Goal: Information Seeking & Learning: Learn about a topic

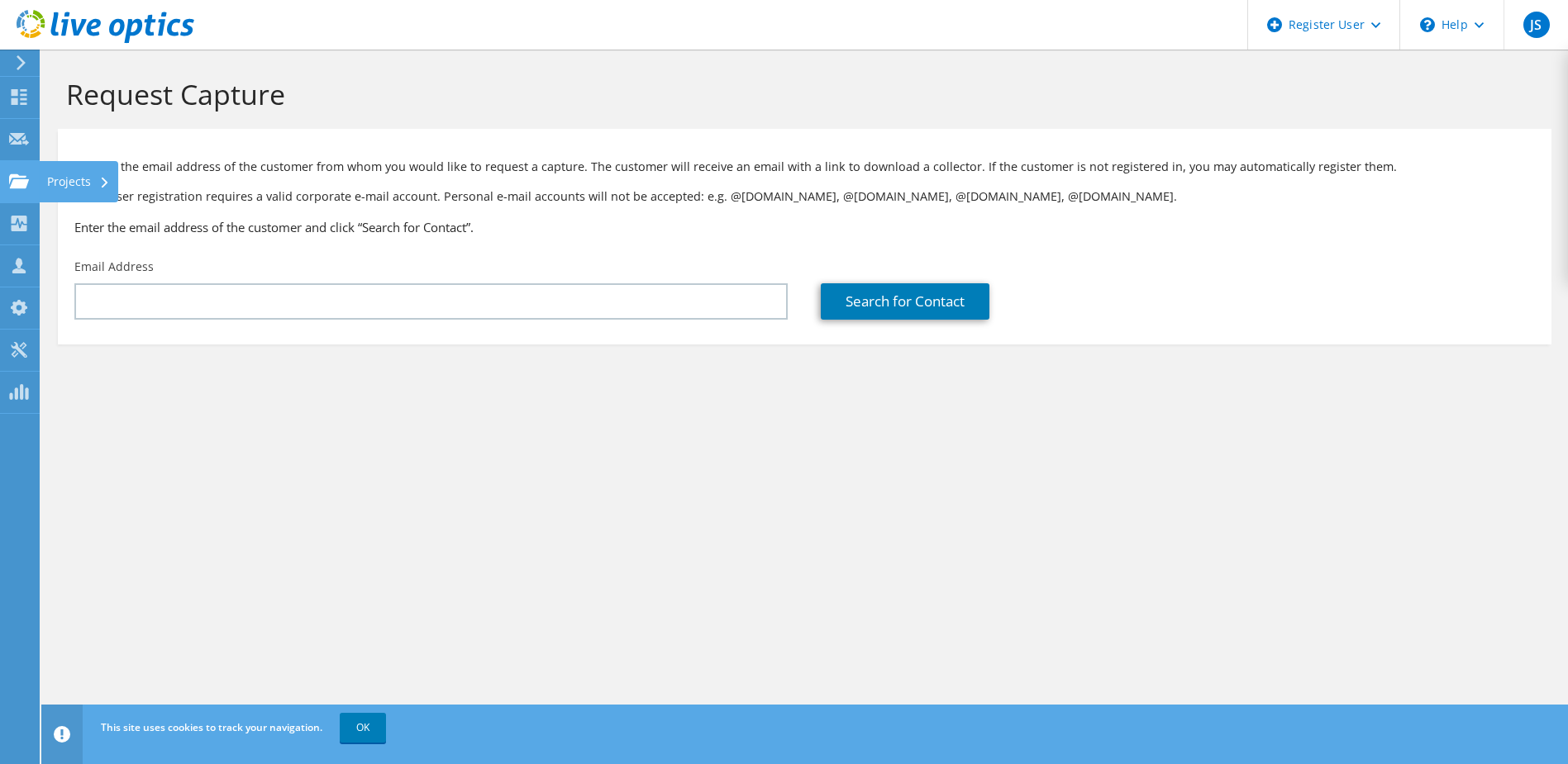
click at [72, 172] on div "Projects" at bounding box center [78, 181] width 80 height 41
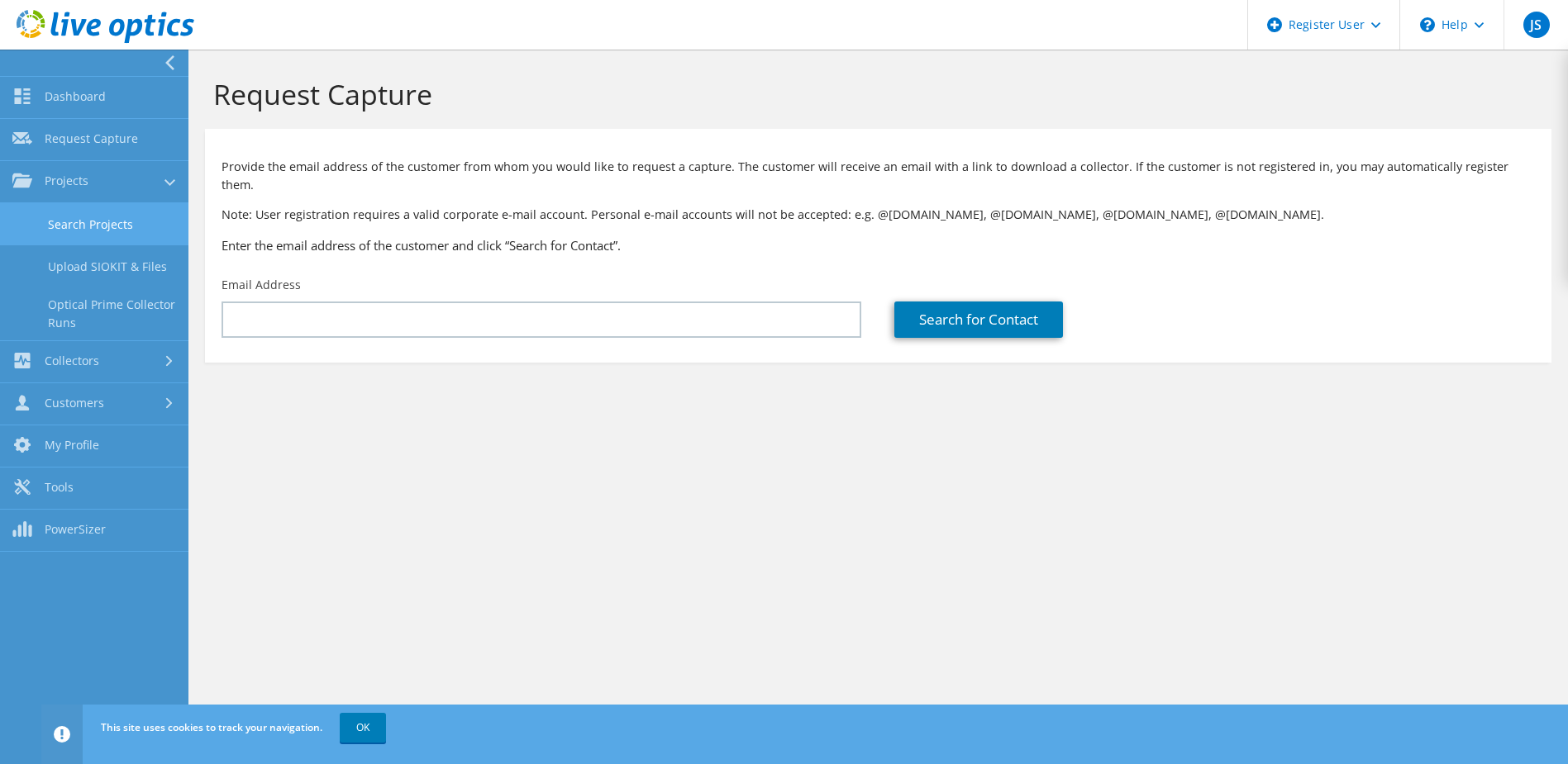
click at [102, 219] on link "Search Projects" at bounding box center [94, 224] width 188 height 42
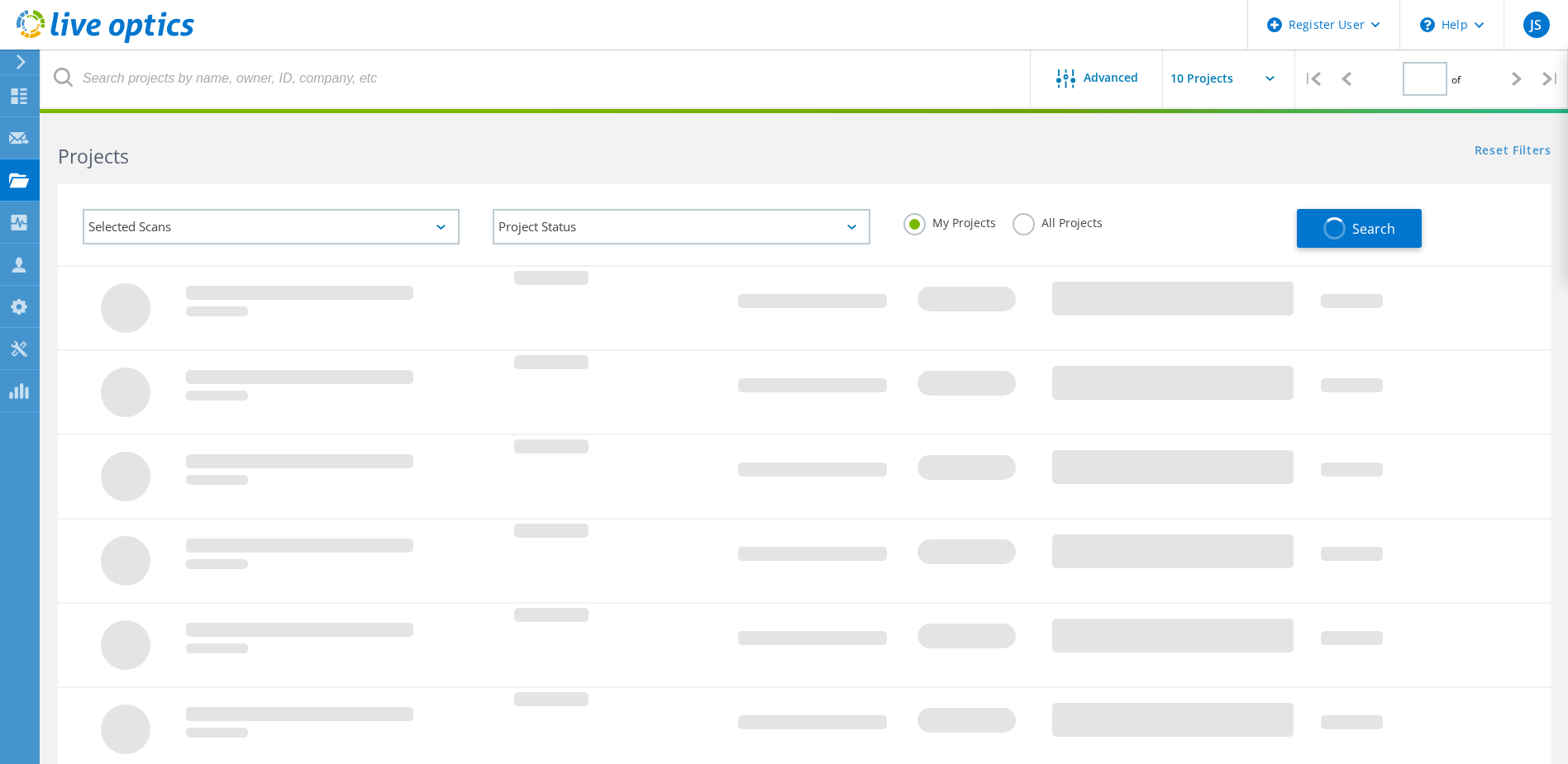
type input "1"
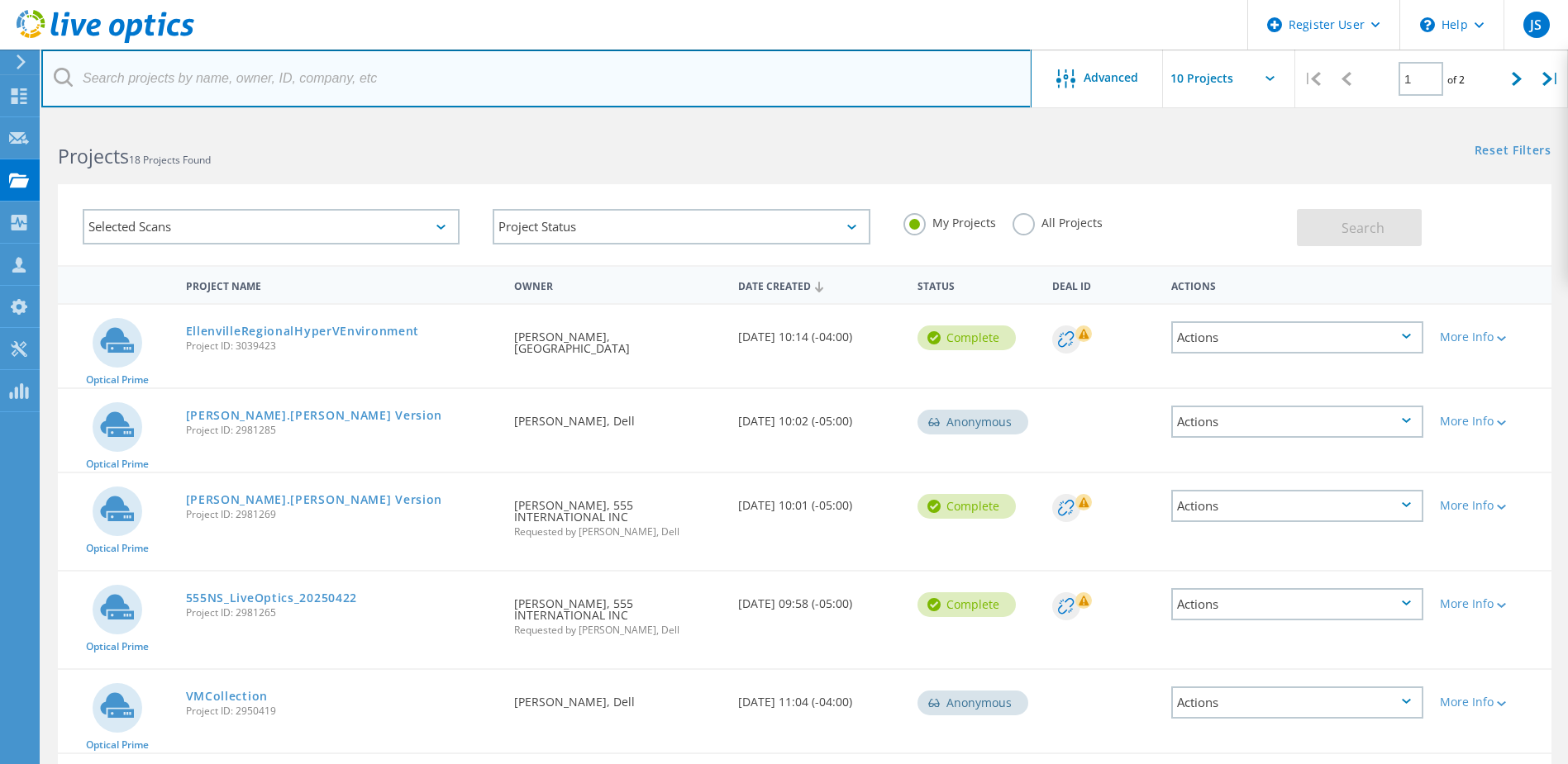
click at [289, 85] on input "text" at bounding box center [536, 79] width 990 height 58
type input "Duxbury"
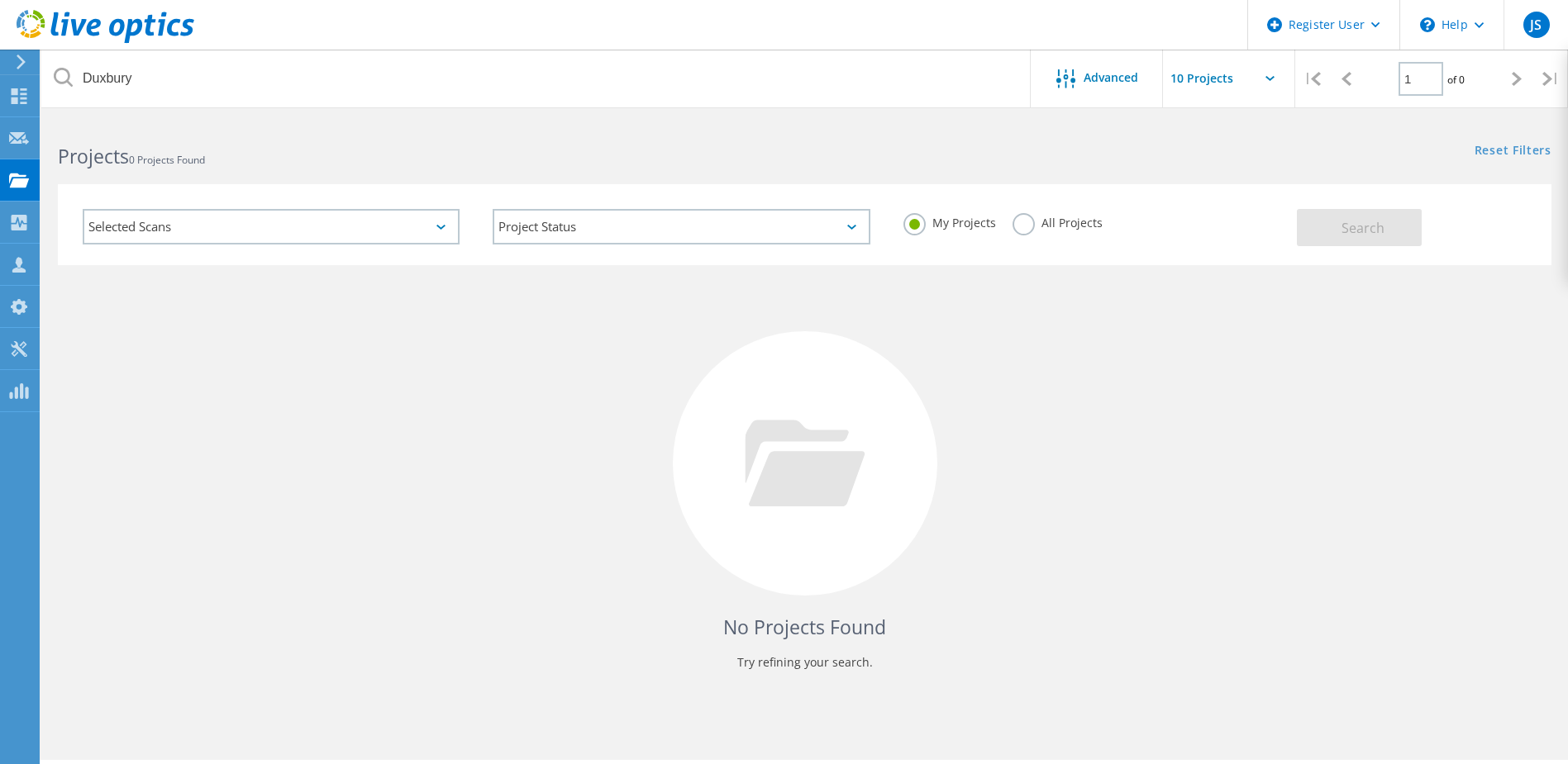
click at [1030, 211] on div "My Projects All Projects" at bounding box center [1092, 223] width 410 height 61
click at [1027, 227] on label "All Projects" at bounding box center [1057, 221] width 90 height 16
click at [0, 0] on input "All Projects" at bounding box center [0, 0] width 0 height 0
click at [1353, 220] on span "Search" at bounding box center [1362, 228] width 43 height 18
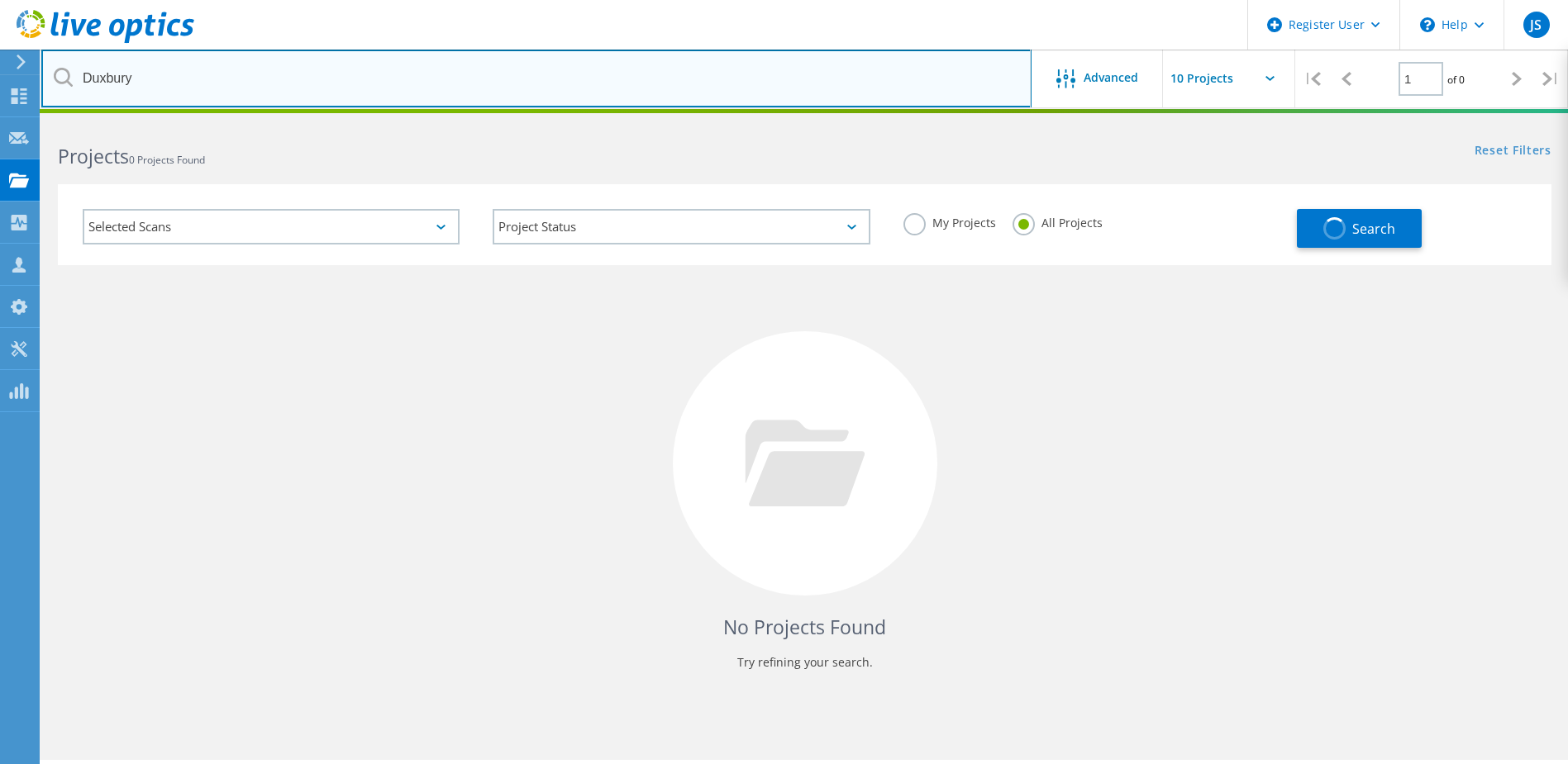
click at [223, 84] on input "Duxbury" at bounding box center [536, 79] width 990 height 58
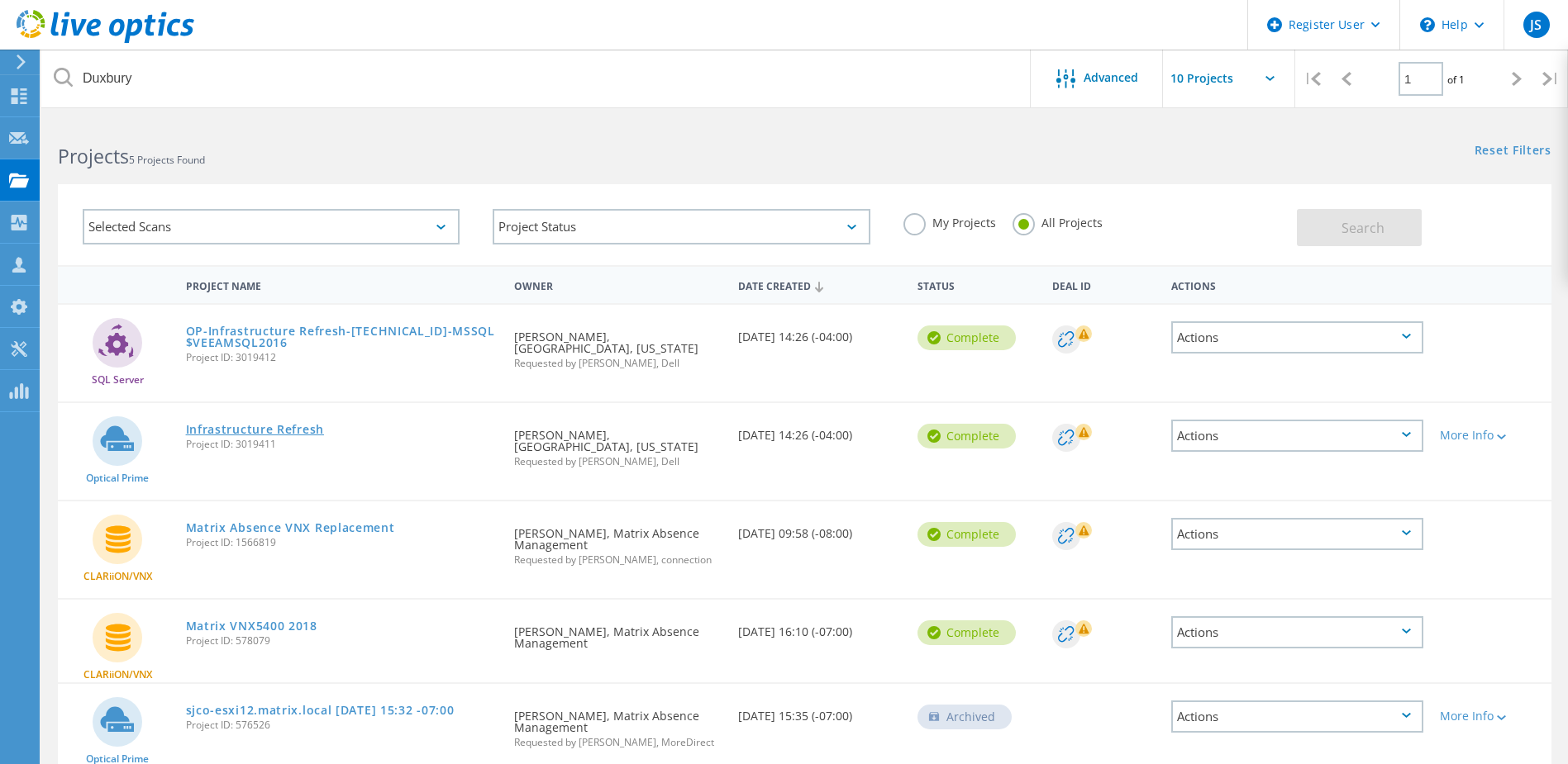
click at [283, 430] on link "Infrastructure Refresh" at bounding box center [255, 429] width 138 height 11
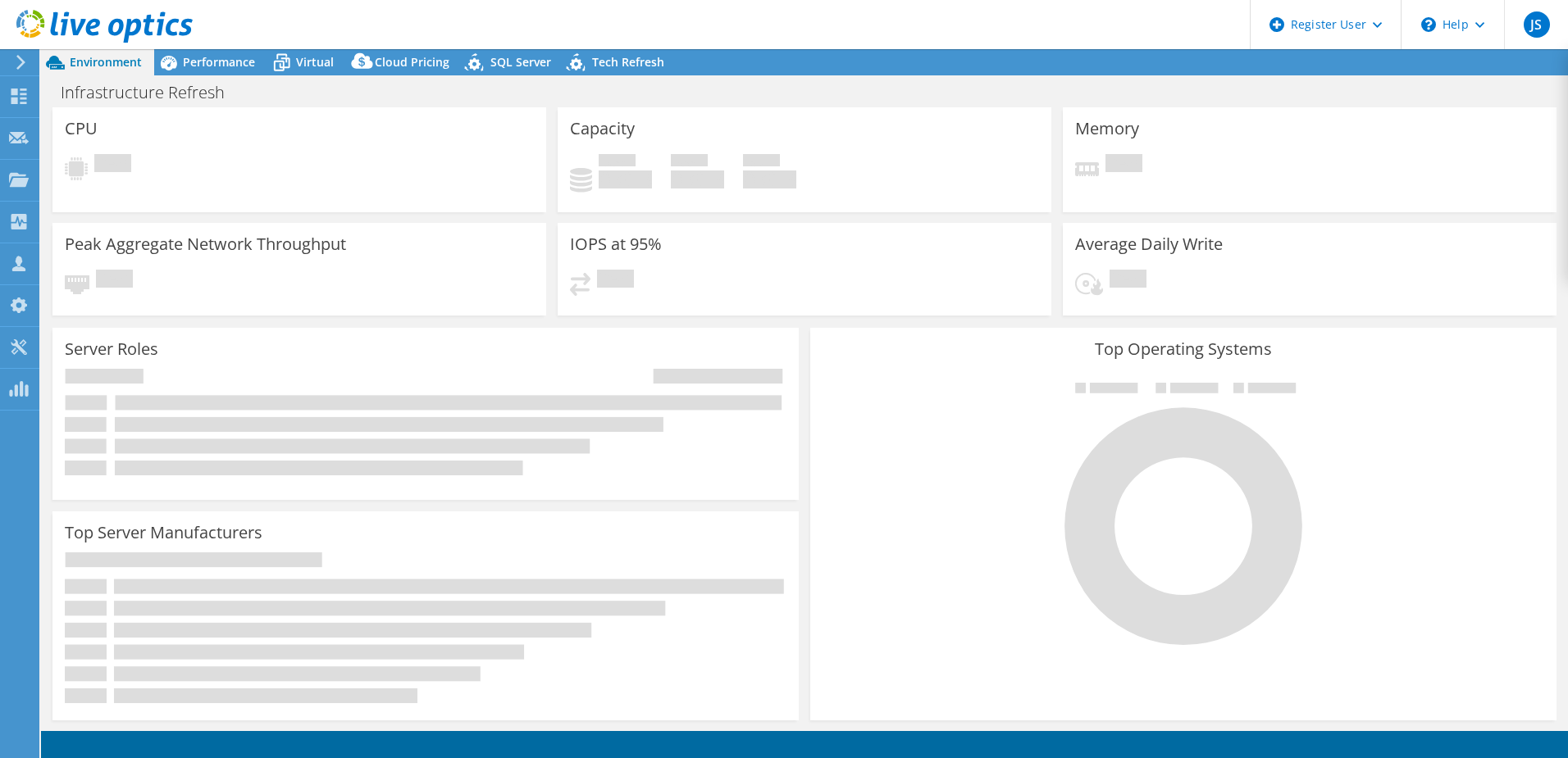
select select "USD"
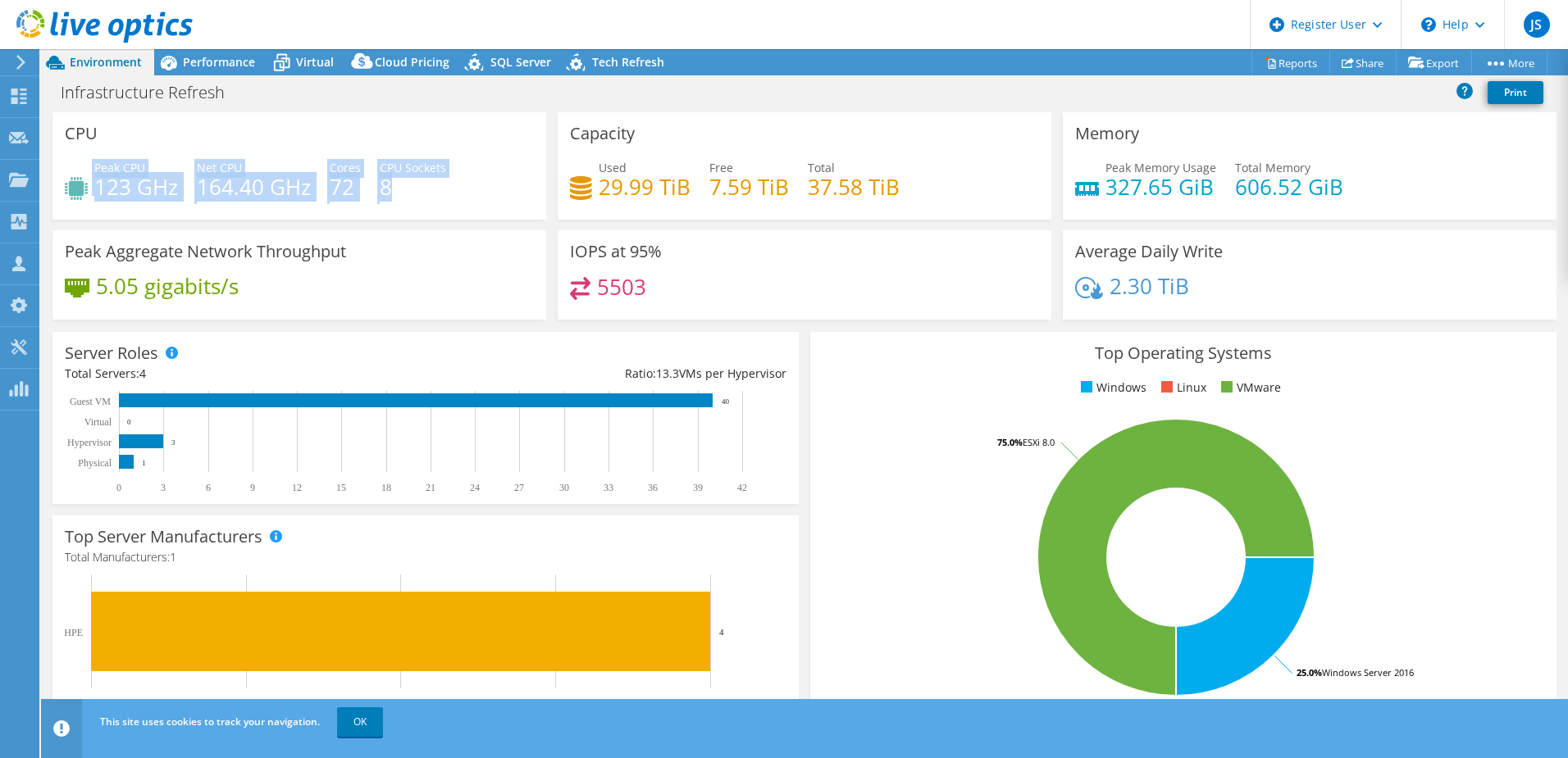
drag, startPoint x: 400, startPoint y: 192, endPoint x: 93, endPoint y: 182, distance: 307.2
click at [93, 182] on div "Peak CPU 123 GHz Net CPU 164.40 GHz Cores 72 CPU Sockets 8" at bounding box center [300, 185] width 469 height 53
copy div "Peak CPU 123 GHz Net CPU 164.40 GHz Cores 72 CPU Sockets 8"
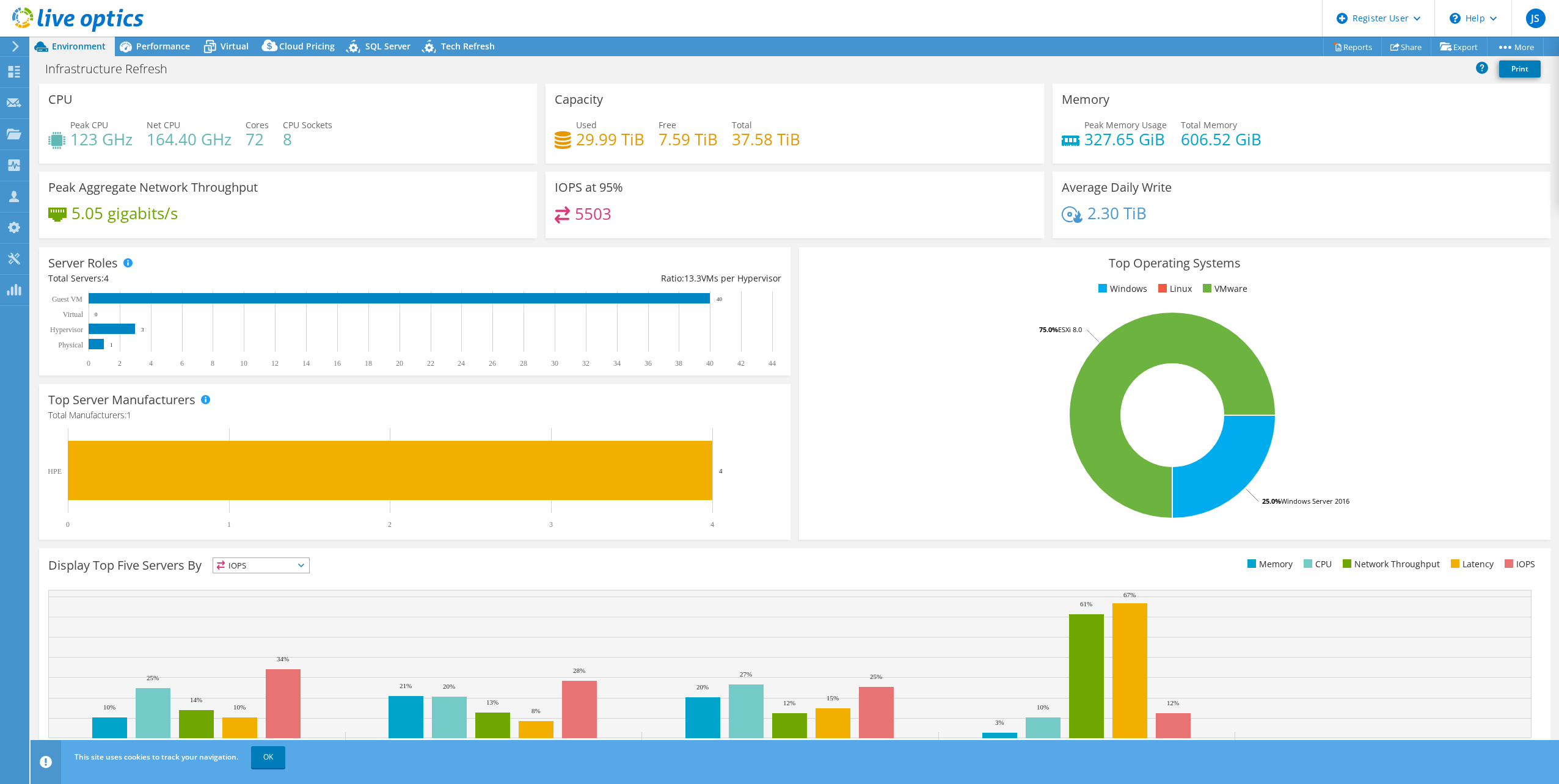
click at [444, 135] on div "Peak CPU 123 GHz Net CPU 164.40 GHz Cores 72 CPU Sockets 8" at bounding box center [288, 138] width 480 height 39
click at [187, 49] on span "Performance" at bounding box center [163, 46] width 54 height 12
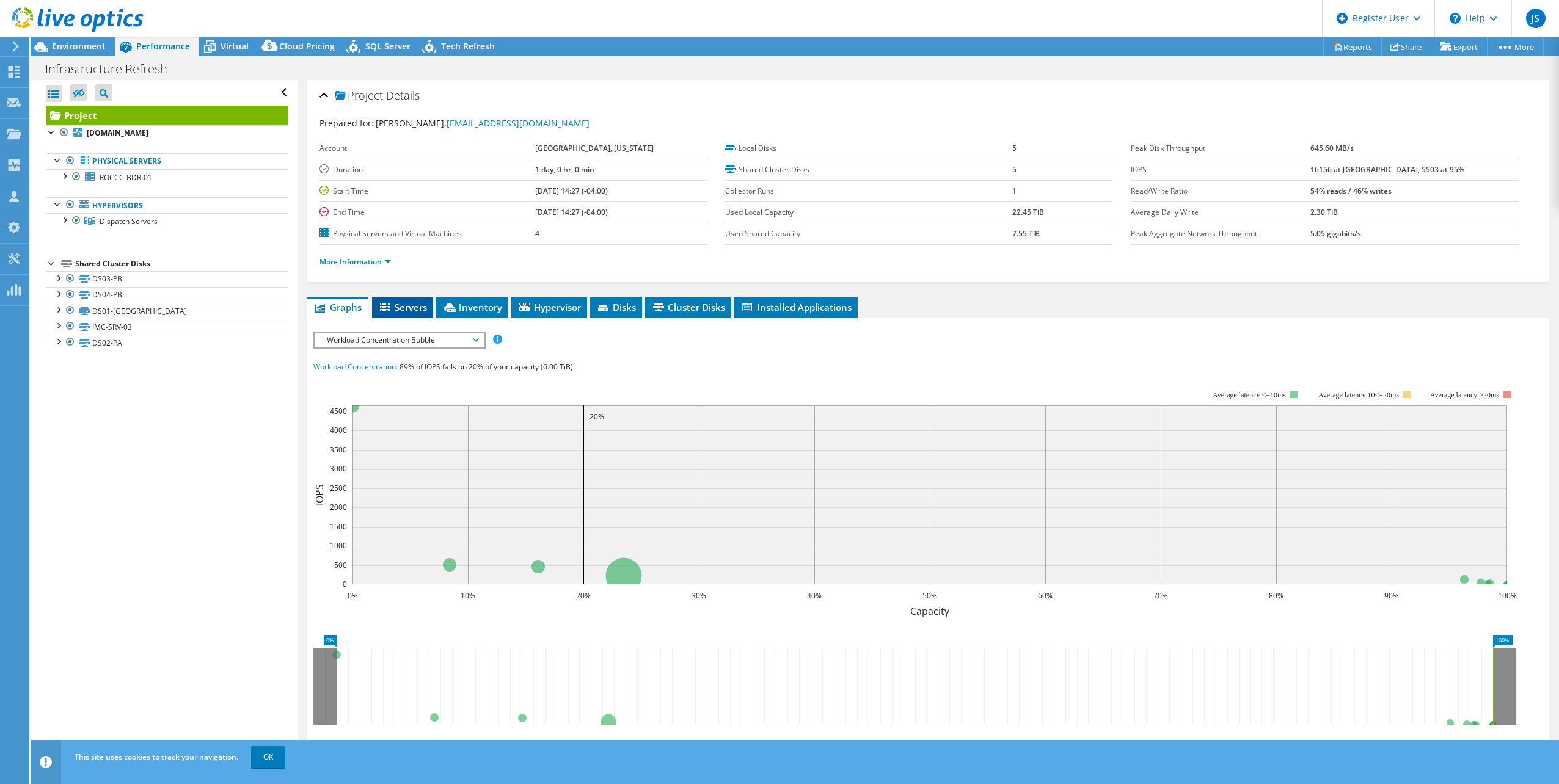
click at [410, 303] on span "Servers" at bounding box center [403, 307] width 49 height 12
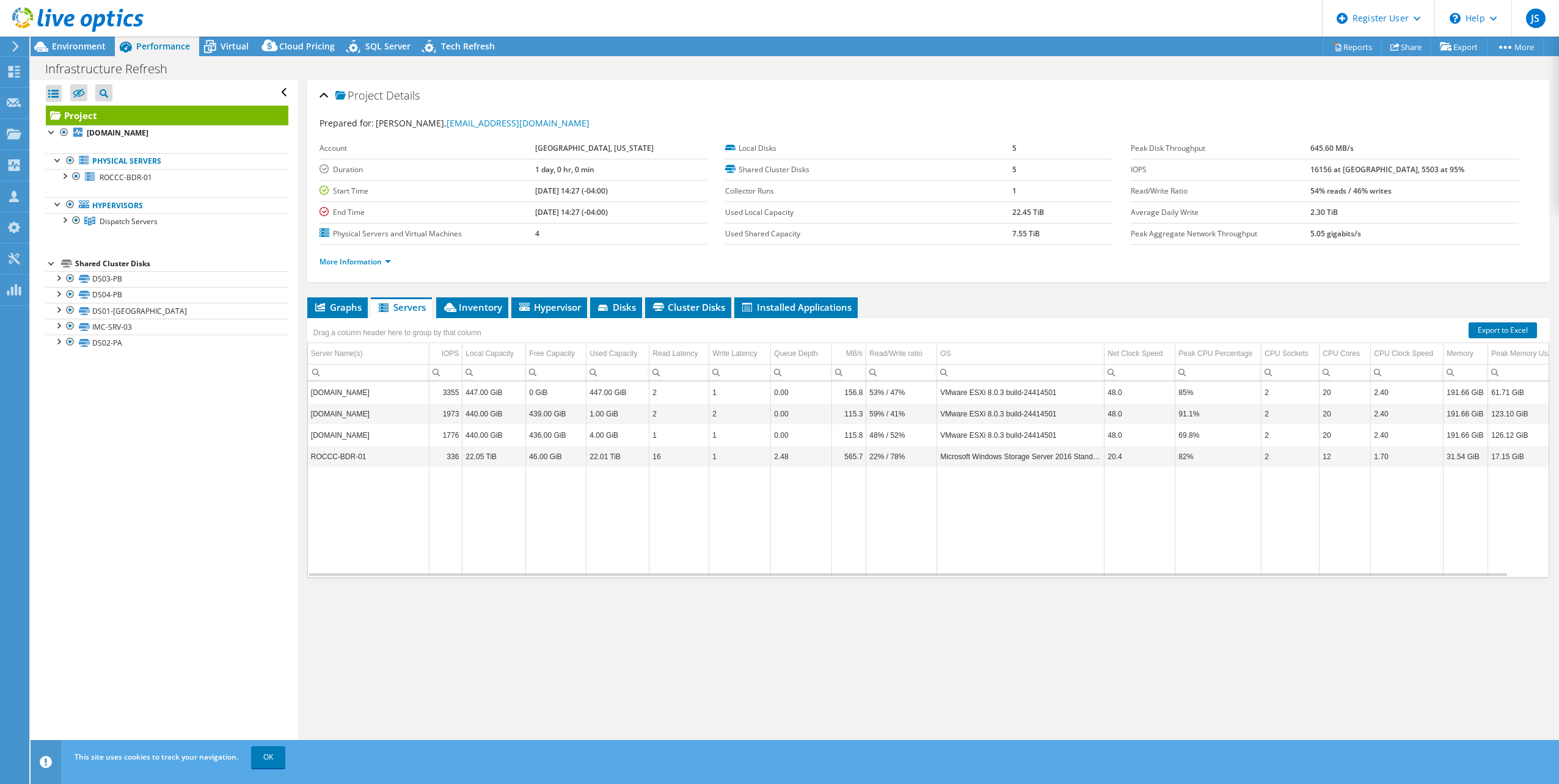
click at [563, 295] on div "Project Details Prepared for: [PERSON_NAME], [EMAIL_ADDRESS][DOMAIN_NAME] Accou…" at bounding box center [928, 420] width 1260 height 681
click at [561, 308] on span "Hypervisor" at bounding box center [549, 307] width 63 height 12
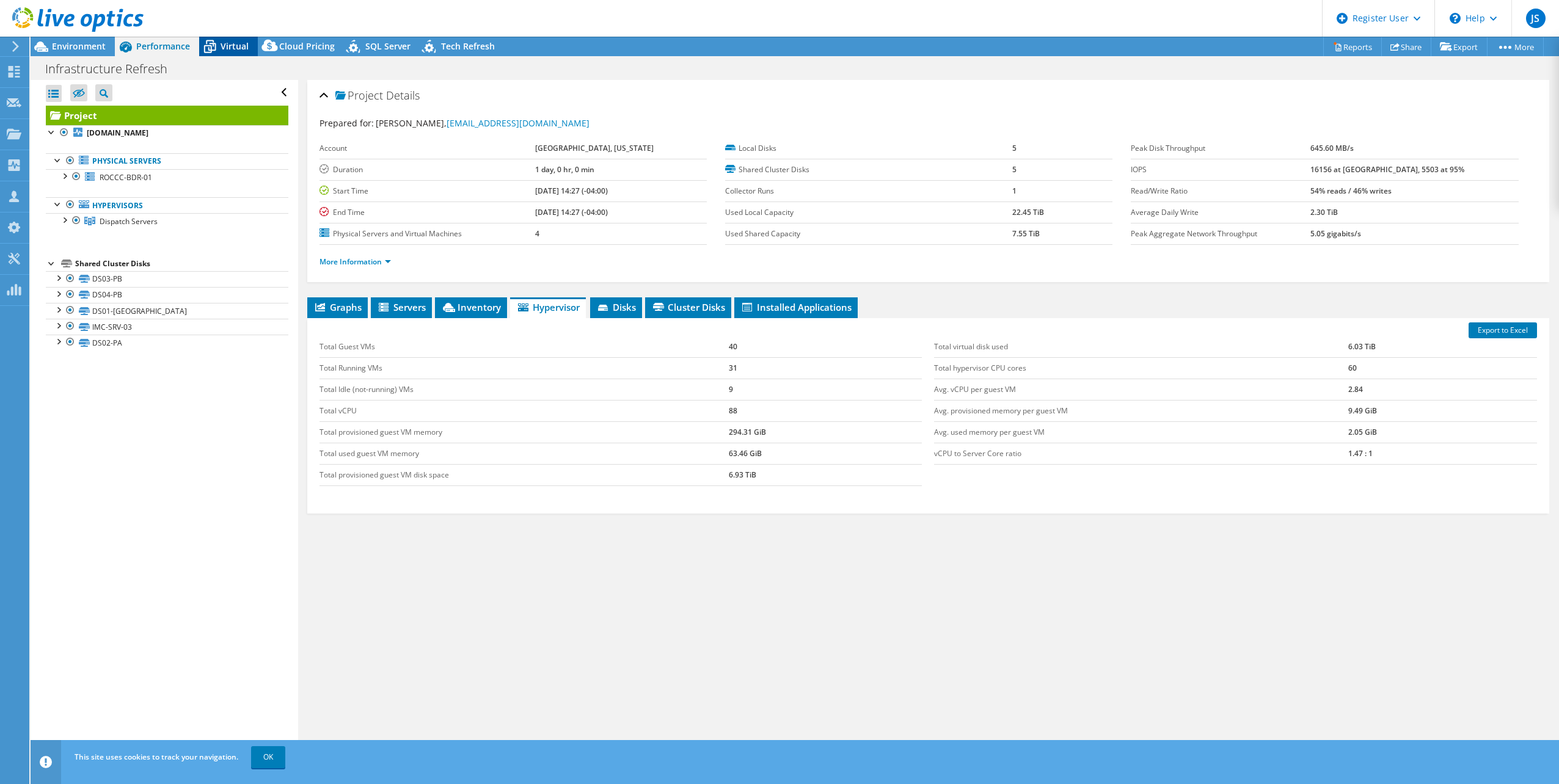
click at [213, 50] on icon at bounding box center [210, 47] width 12 height 10
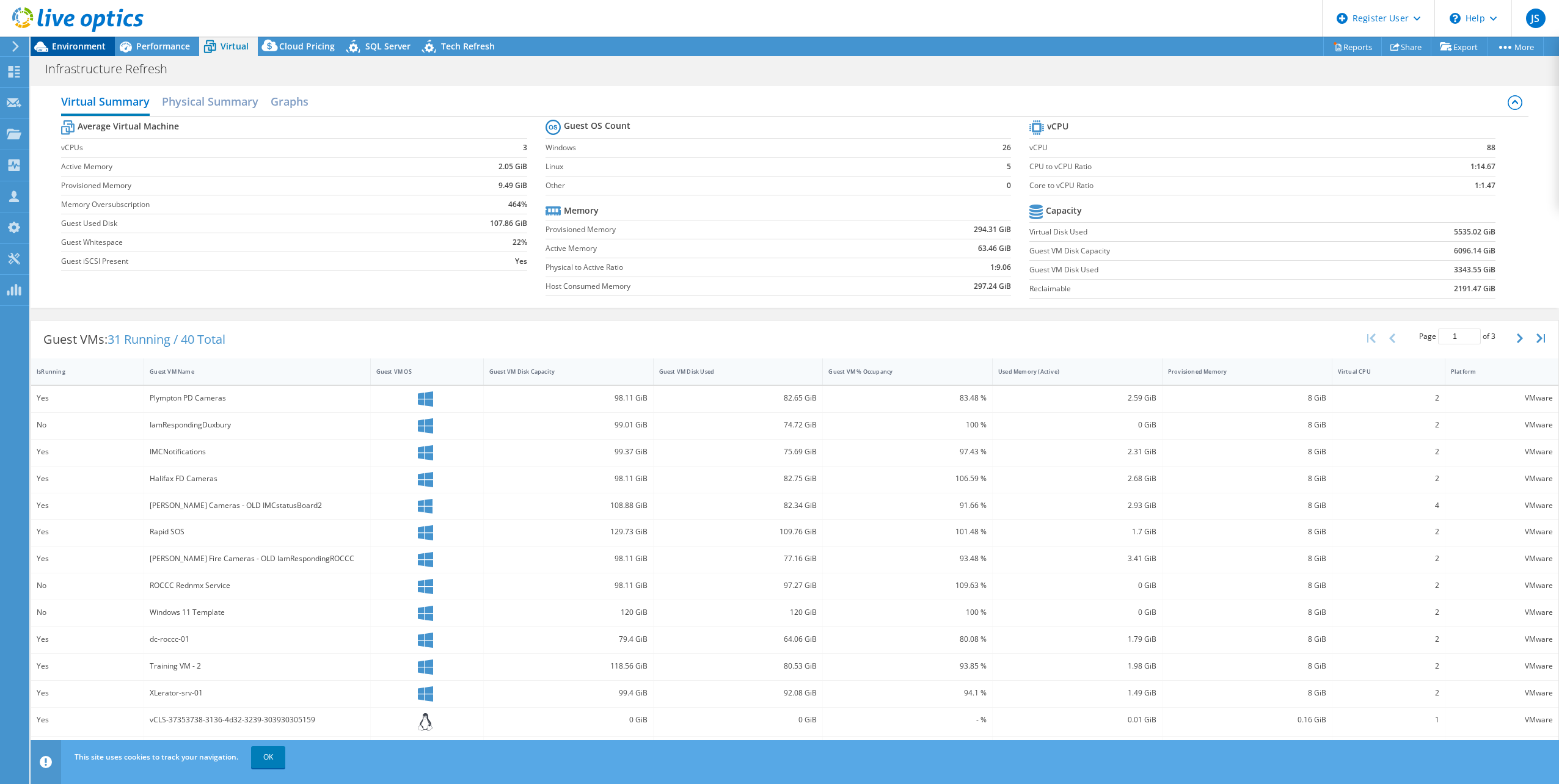
click at [87, 50] on span "Environment" at bounding box center [78, 46] width 54 height 12
